Goal: Navigation & Orientation: Find specific page/section

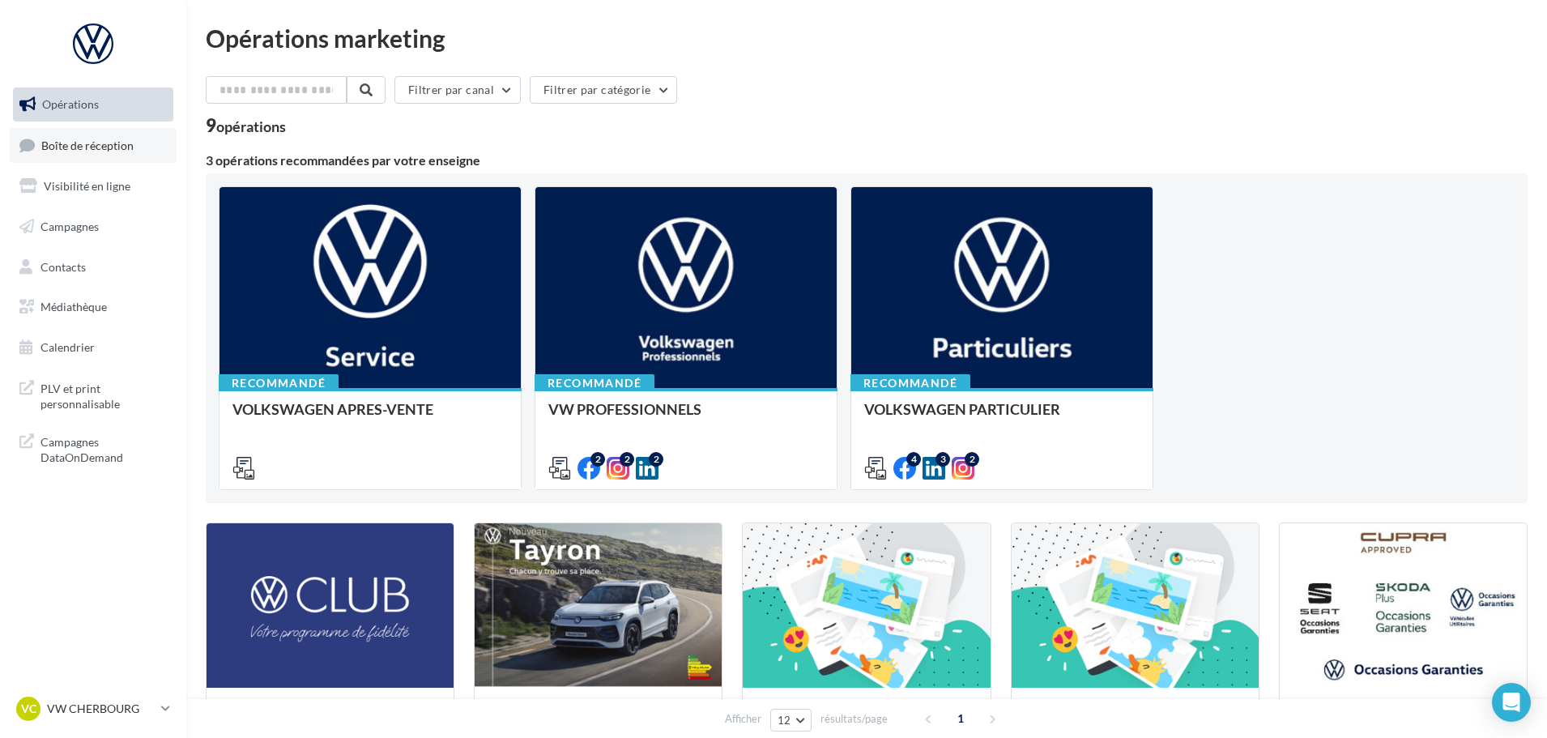
click at [101, 135] on link "Boîte de réception" at bounding box center [93, 145] width 167 height 35
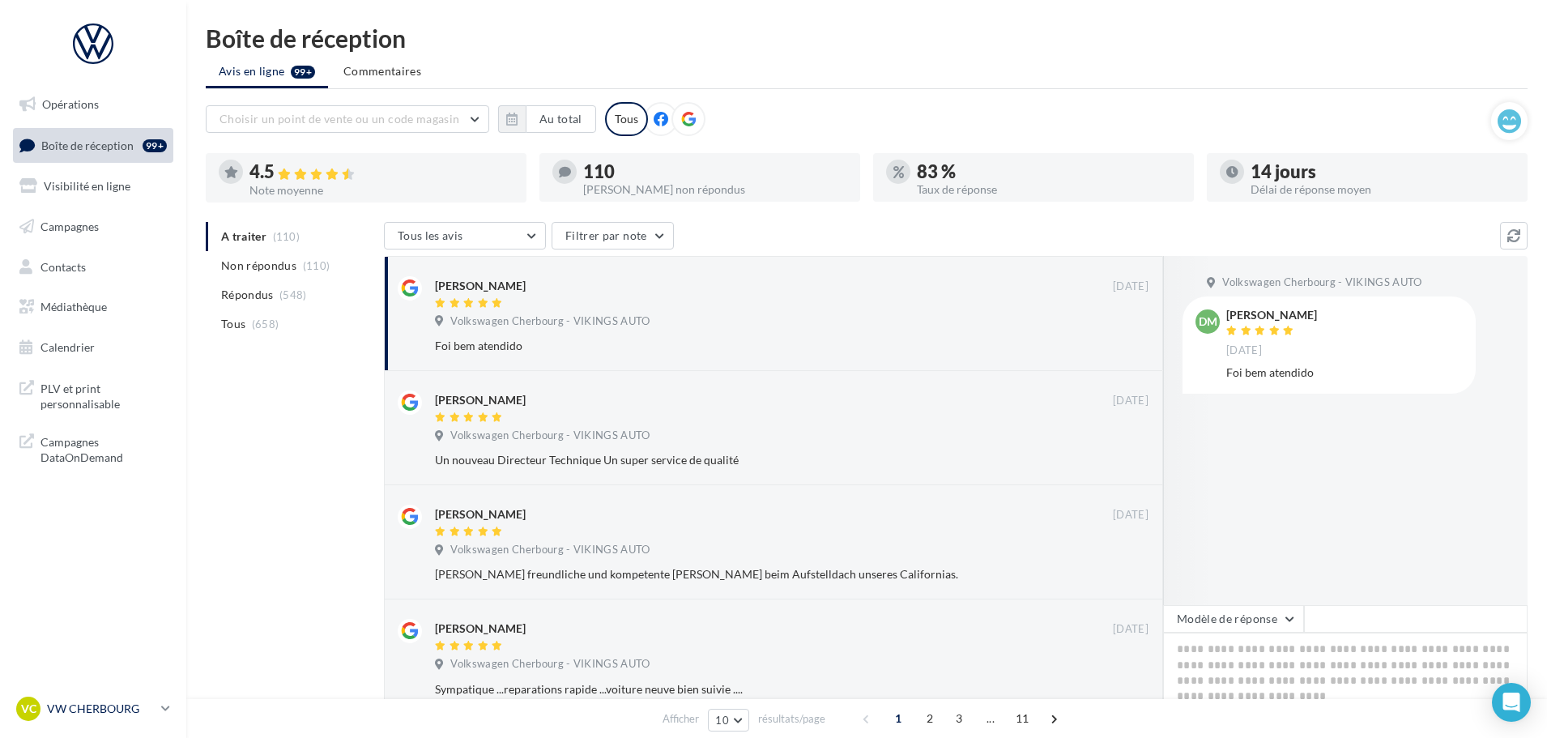
click at [117, 715] on p "VW CHERBOURG" at bounding box center [101, 709] width 108 height 16
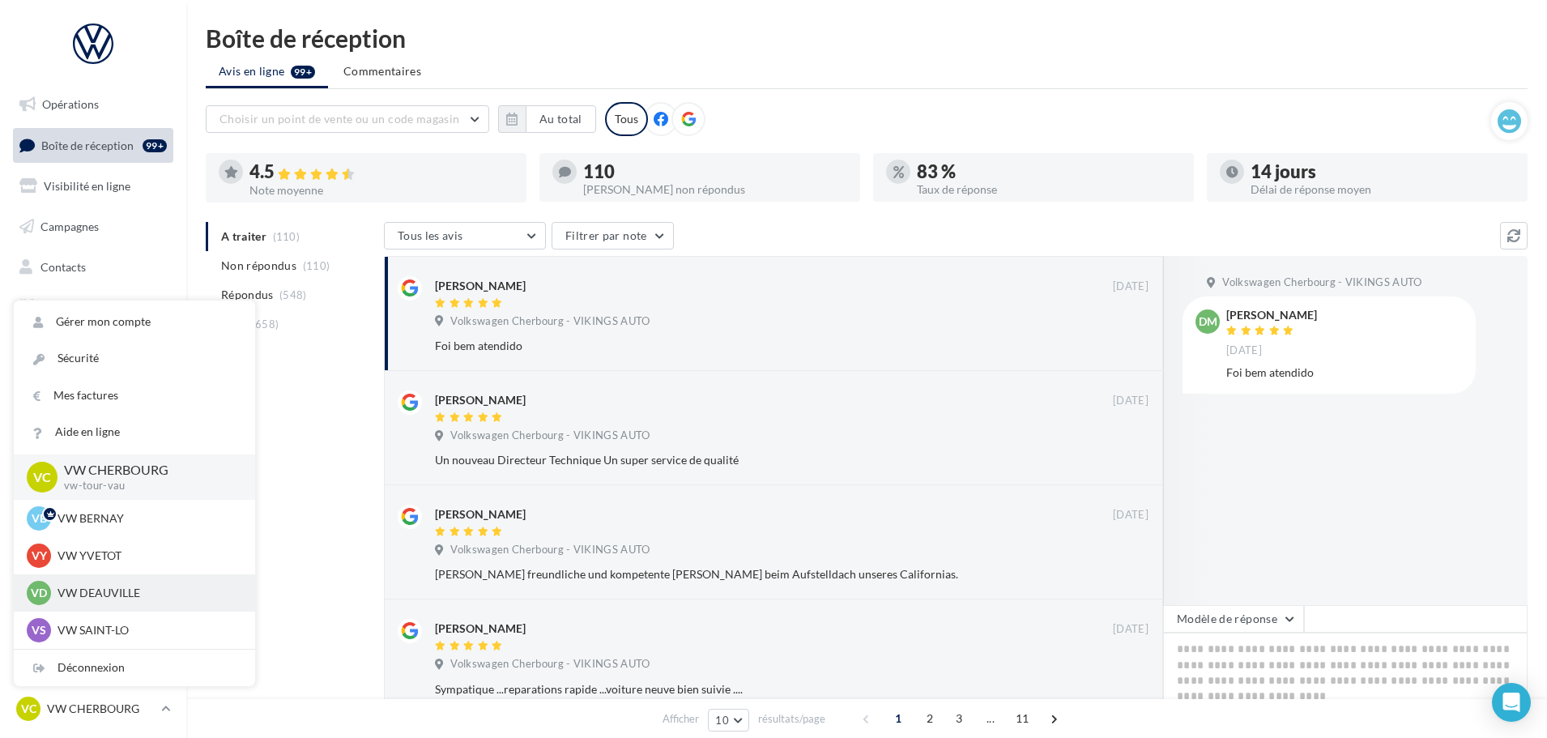
click at [99, 591] on p "VW DEAUVILLE" at bounding box center [147, 593] width 178 height 16
